Goal: Information Seeking & Learning: Learn about a topic

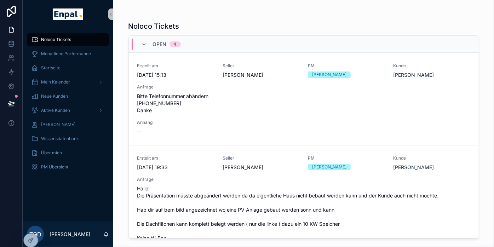
click at [55, 39] on span "Noloco Tickets" at bounding box center [56, 40] width 30 height 6
click at [62, 52] on span "Monatliche Performance" at bounding box center [66, 54] width 50 height 6
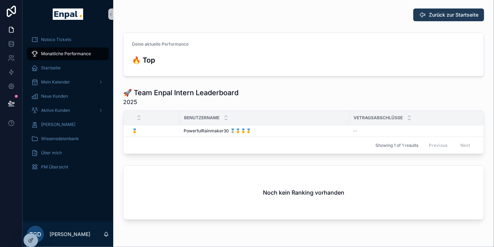
click at [455, 18] on span "Zurück zur Startseite" at bounding box center [454, 14] width 50 height 7
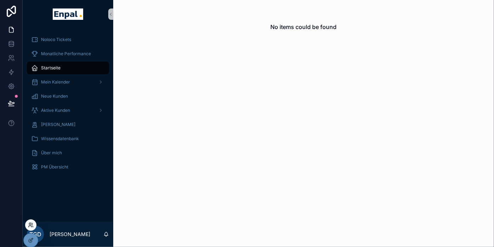
click at [31, 225] on icon at bounding box center [31, 225] width 6 height 6
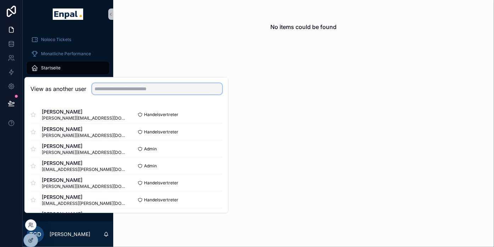
click at [116, 95] on input "text" at bounding box center [157, 88] width 130 height 11
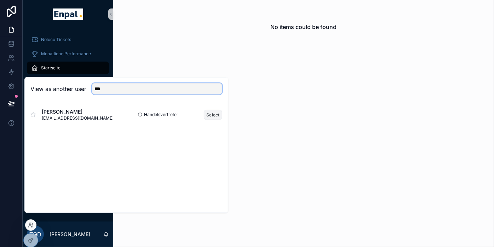
type input "***"
click at [217, 120] on button "Select" at bounding box center [213, 114] width 18 height 10
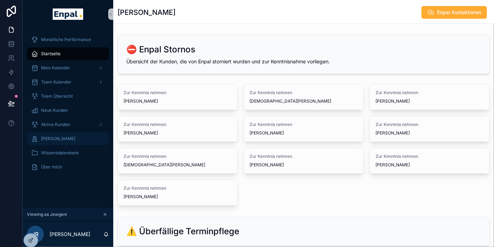
drag, startPoint x: 67, startPoint y: 142, endPoint x: 68, endPoint y: 138, distance: 4.1
click at [67, 142] on div "[PERSON_NAME]" at bounding box center [68, 138] width 74 height 11
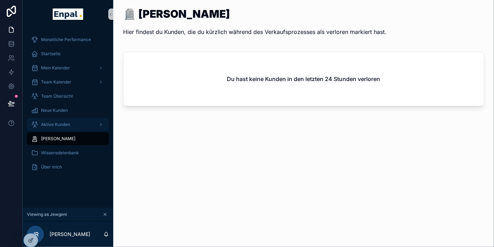
click at [72, 121] on div "Aktive Kunden" at bounding box center [68, 124] width 74 height 11
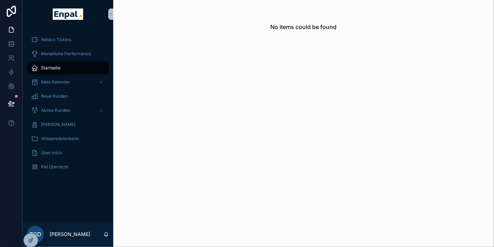
click at [205, 14] on div "No items could be found" at bounding box center [303, 27] width 381 height 54
click at [62, 84] on span "Mein Kalender" at bounding box center [55, 82] width 29 height 6
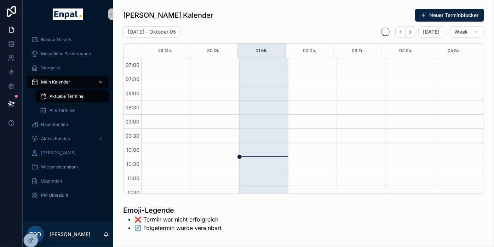
scroll to position [198, 0]
click at [34, 223] on div at bounding box center [30, 224] width 11 height 11
click at [33, 223] on icon at bounding box center [31, 225] width 6 height 6
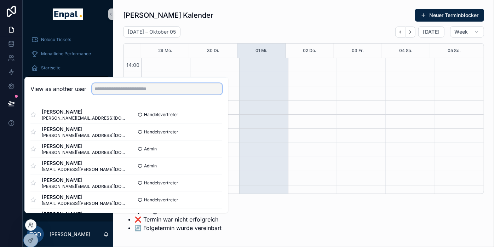
click at [121, 95] on input "text" at bounding box center [157, 88] width 130 height 11
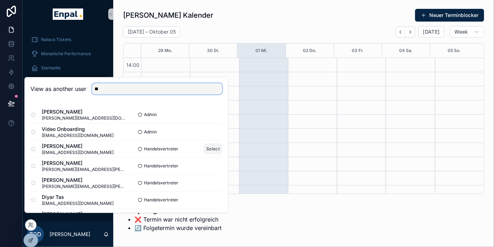
type input "**"
click at [205, 153] on button "Select" at bounding box center [213, 149] width 18 height 10
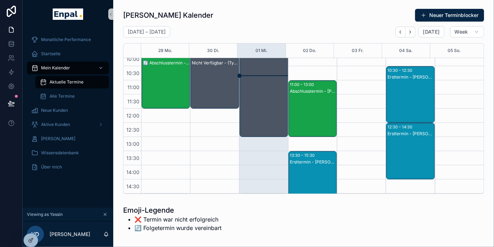
scroll to position [80, 0]
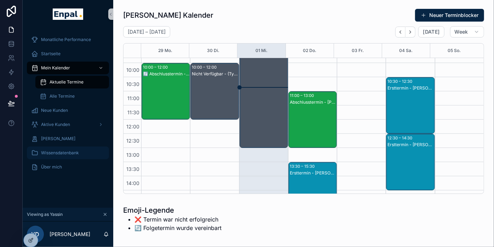
click at [68, 151] on span "Wissensdatenbank" at bounding box center [60, 153] width 38 height 6
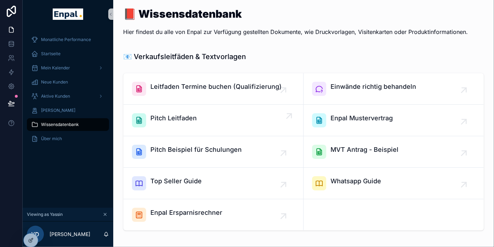
click at [175, 116] on span "Pitch Leitfaden" at bounding box center [173, 118] width 46 height 10
click at [475, 11] on div "📕 Wissensdatenbank Hier findest du alle von Enpal zur Verfügung gestellten Doku…" at bounding box center [303, 24] width 361 height 32
click at [214, 150] on span "Pitch Beispiel für Schulungen" at bounding box center [195, 150] width 91 height 10
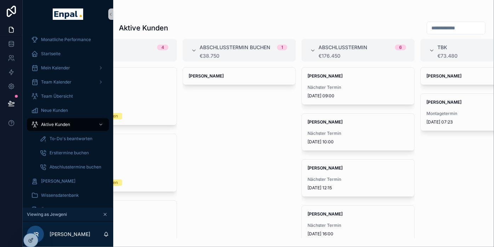
scroll to position [0, 332]
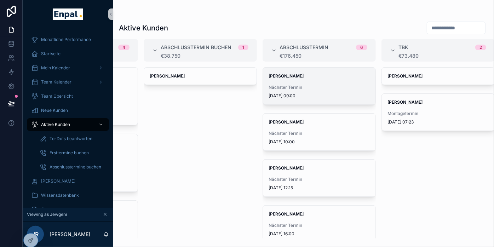
click at [300, 82] on div "[PERSON_NAME] Nächster Termin [DATE] 09:00" at bounding box center [319, 86] width 113 height 37
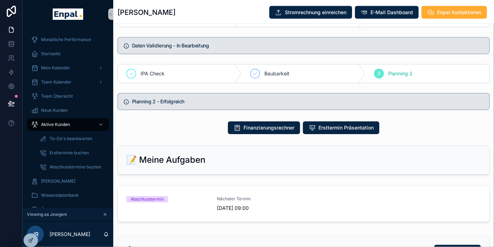
scroll to position [433, 0]
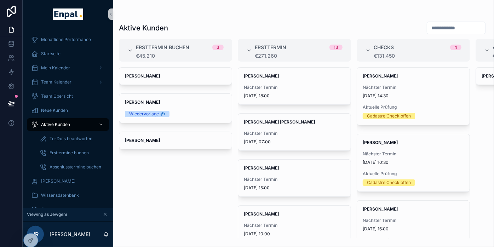
click at [332, 13] on div "scrollable content" at bounding box center [304, 14] width 370 height 6
click at [63, 79] on span "Team Kalender" at bounding box center [56, 82] width 30 height 6
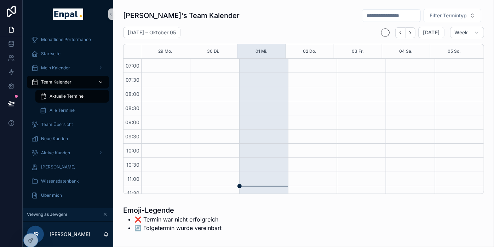
scroll to position [198, 0]
click at [58, 70] on span "Mein Kalender" at bounding box center [55, 68] width 29 height 6
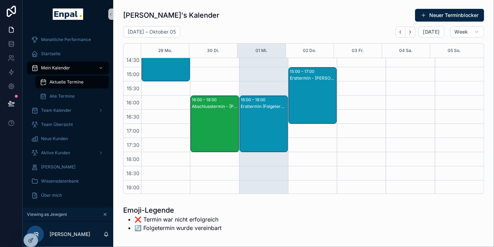
scroll to position [238, 0]
